Goal: Information Seeking & Learning: Learn about a topic

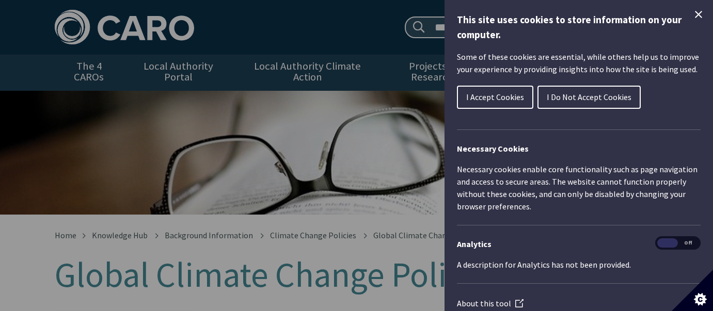
click at [587, 105] on button "I Do Not Accept Cookies" at bounding box center [589, 97] width 103 height 23
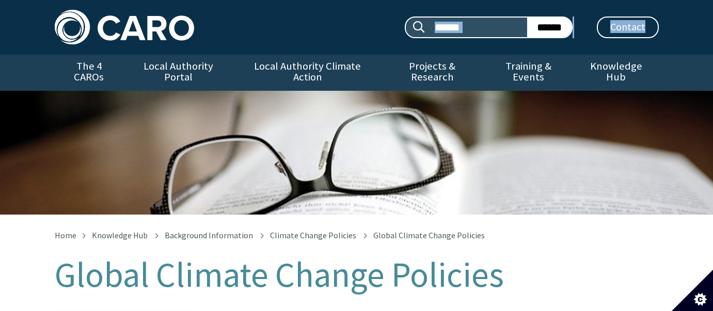
drag, startPoint x: 712, startPoint y: 13, endPoint x: 709, endPoint y: 29, distance: 15.8
click at [710, 29] on div "Search site: ****** ****** Contact Menu" at bounding box center [356, 27] width 713 height 55
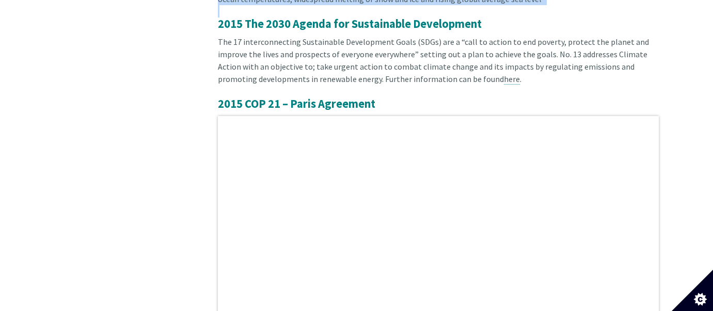
scroll to position [1584, 0]
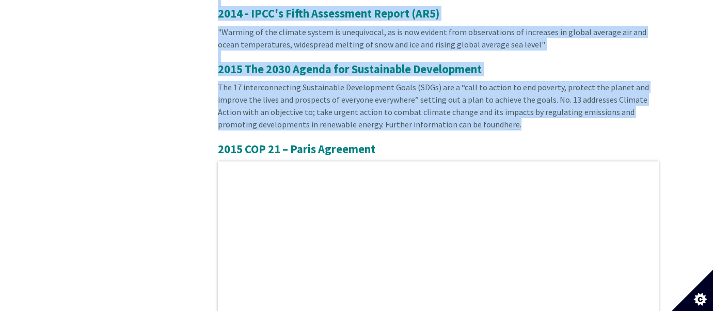
drag, startPoint x: 217, startPoint y: 132, endPoint x: 517, endPoint y: 112, distance: 301.2
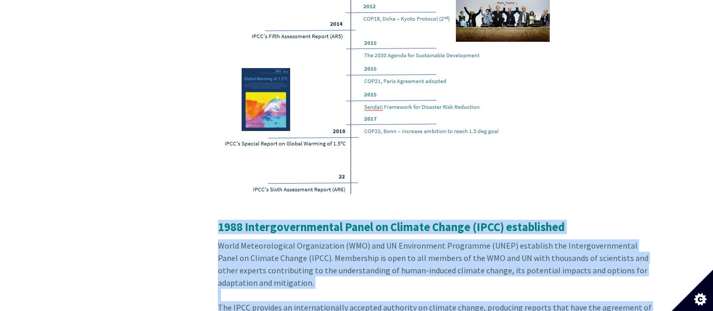
scroll to position [693, 0]
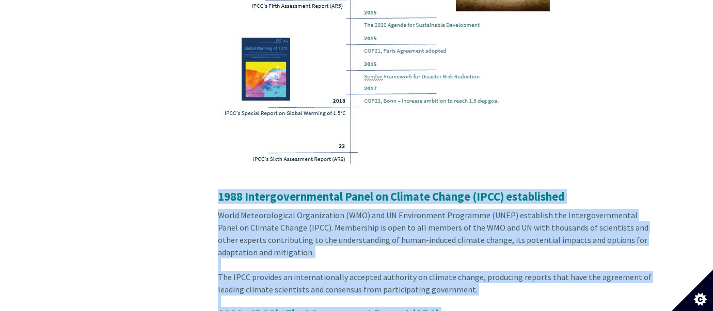
copy article "1988 Intergovernmental Panel on Climate Change (IPCC) established World Meteoro…"
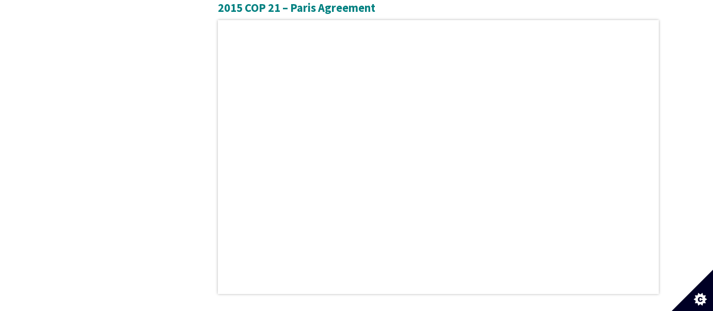
scroll to position [1726, 0]
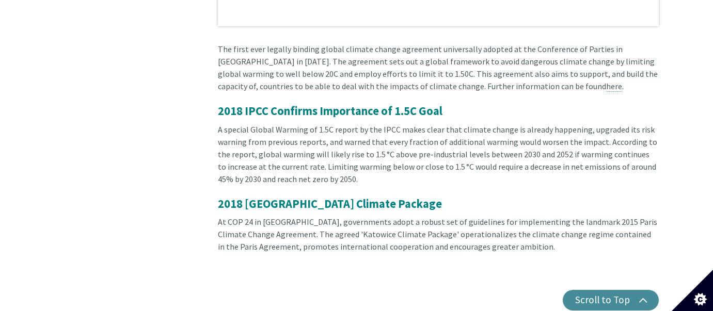
scroll to position [2012, 0]
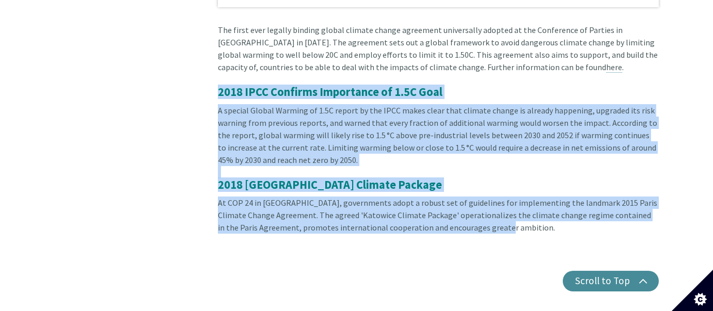
drag, startPoint x: 481, startPoint y: 217, endPoint x: 215, endPoint y: 85, distance: 297.0
copy article "2018 IPCC Confirms Importance of 1.5C Goal A special Global Warming of 1.5C rep…"
